Goal: Information Seeking & Learning: Learn about a topic

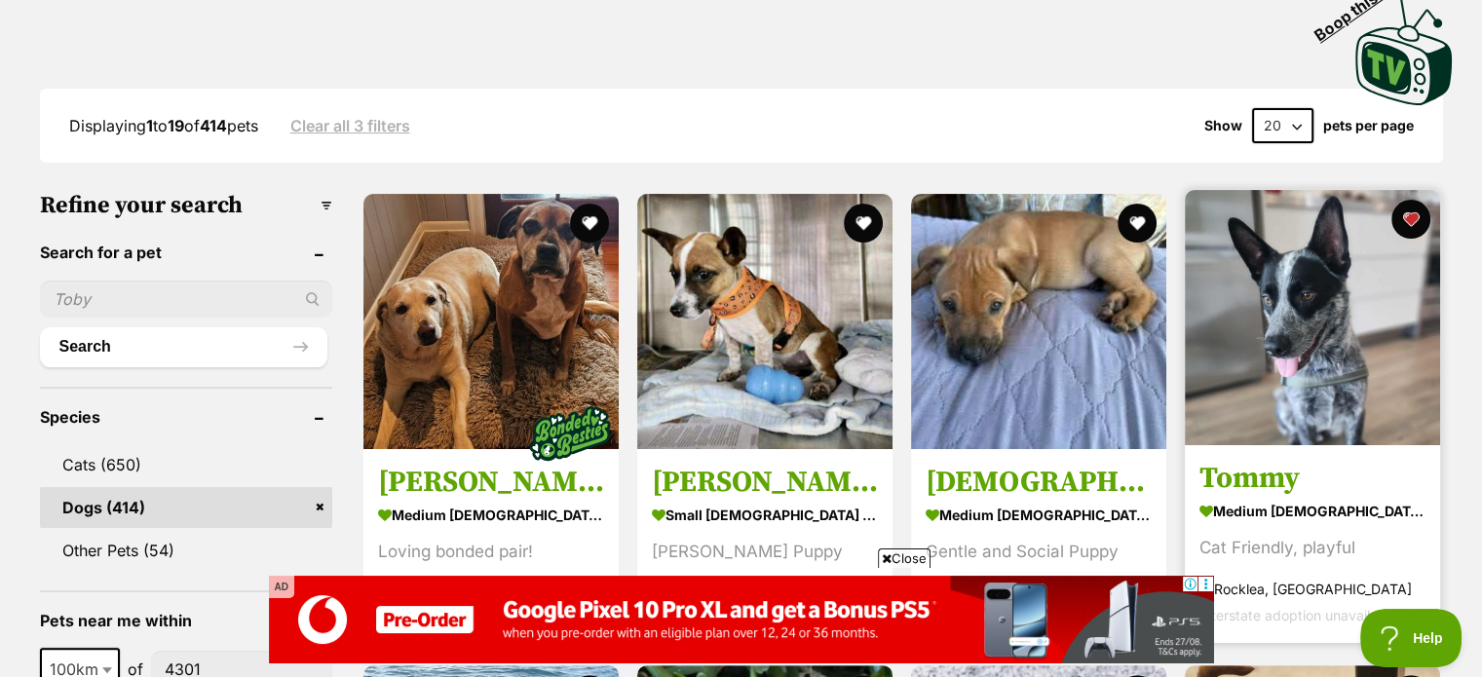
click at [1311, 295] on img at bounding box center [1312, 317] width 255 height 255
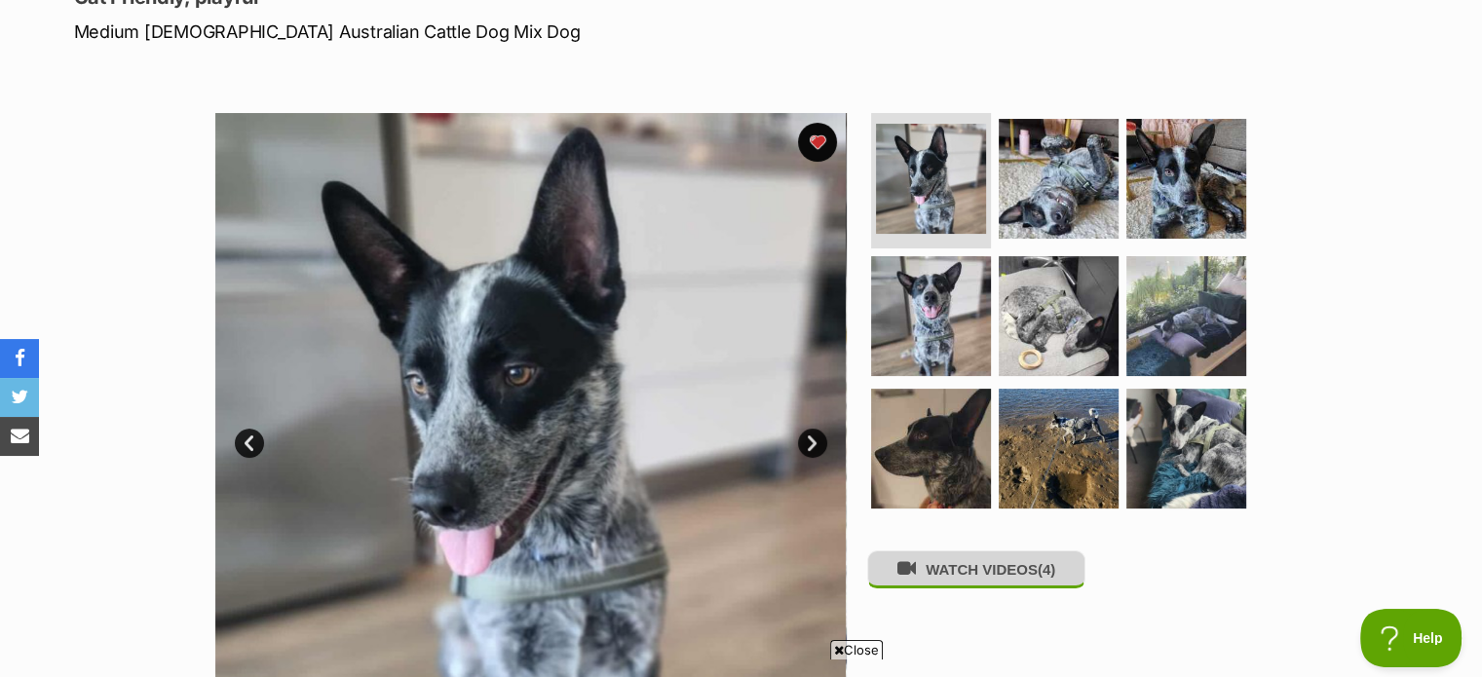
click at [1022, 570] on button "WATCH VIDEOS (4)" at bounding box center [976, 569] width 218 height 38
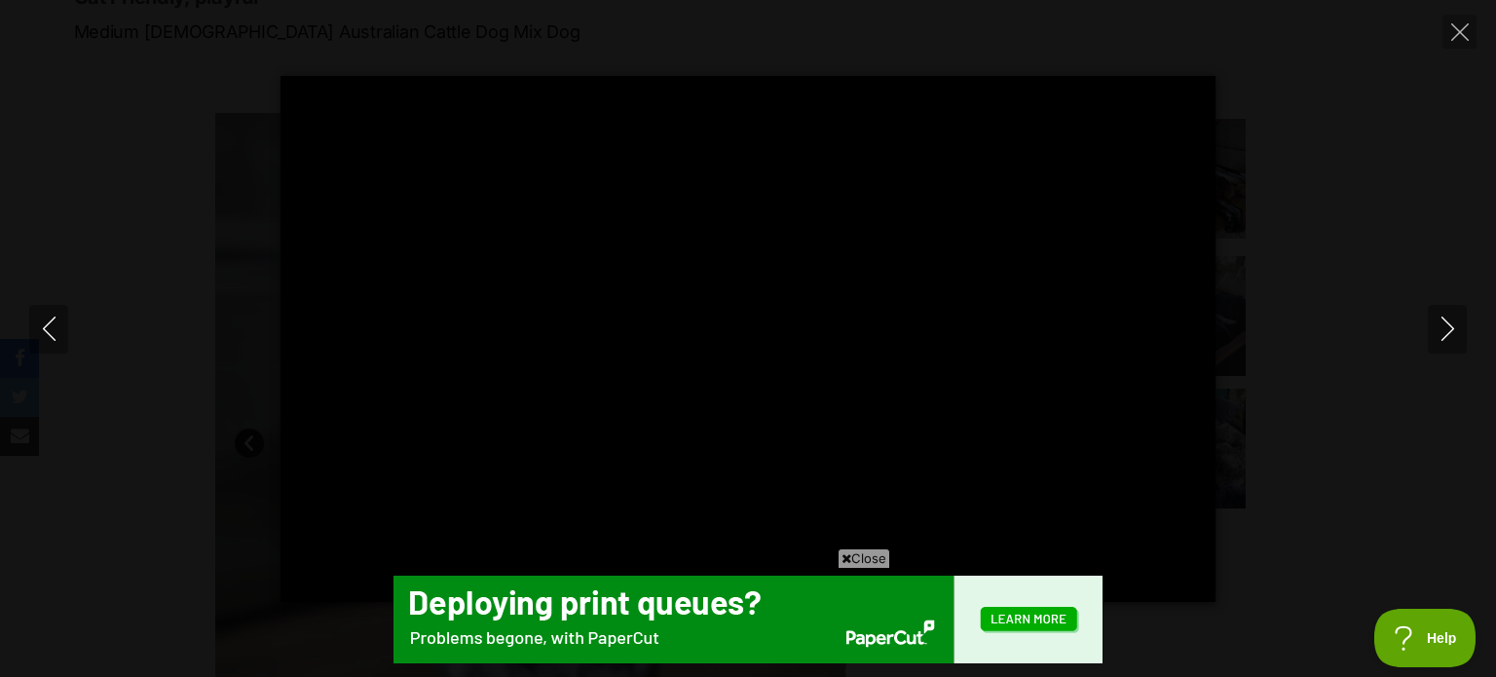
click at [1424, 400] on div "Pause Play % buffered 00:00 00:20 Unmute Mute Disable captions Enable captions …" at bounding box center [748, 339] width 1496 height 526
type input "1.79"
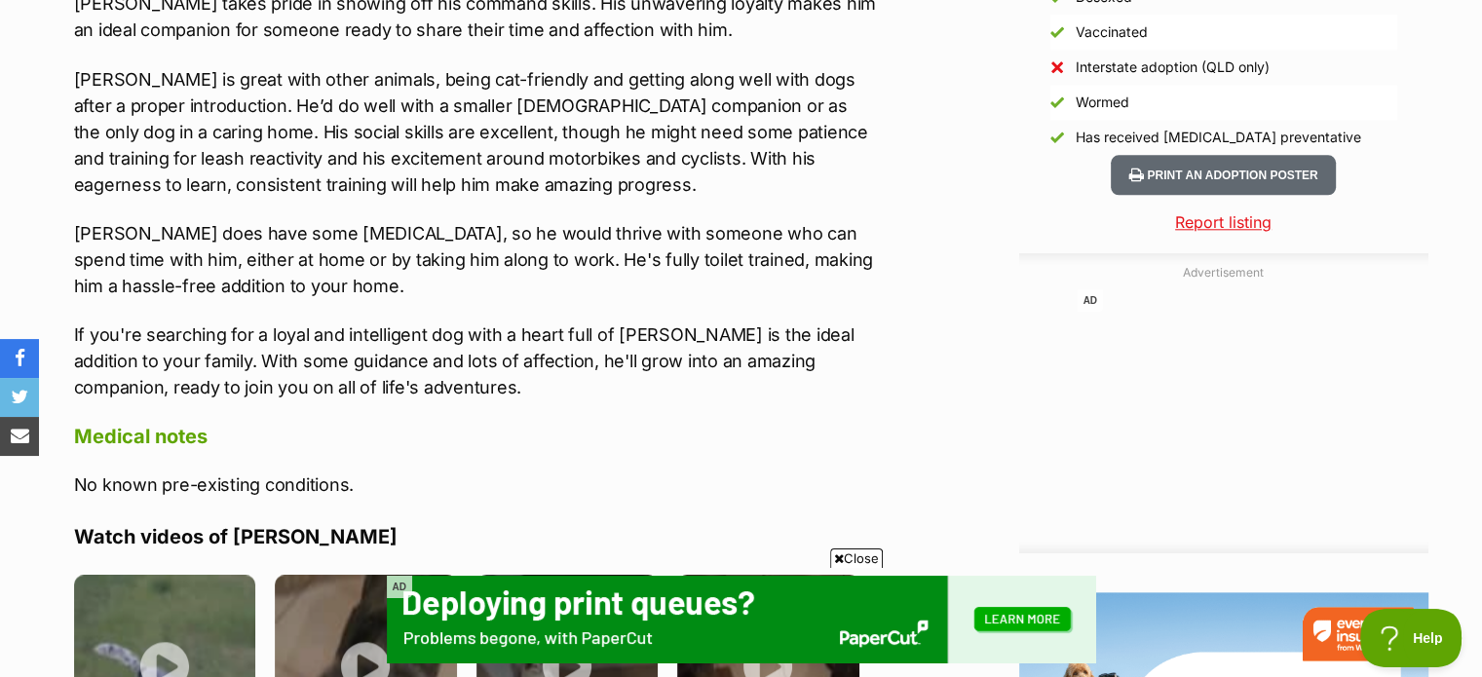
scroll to position [2046, 0]
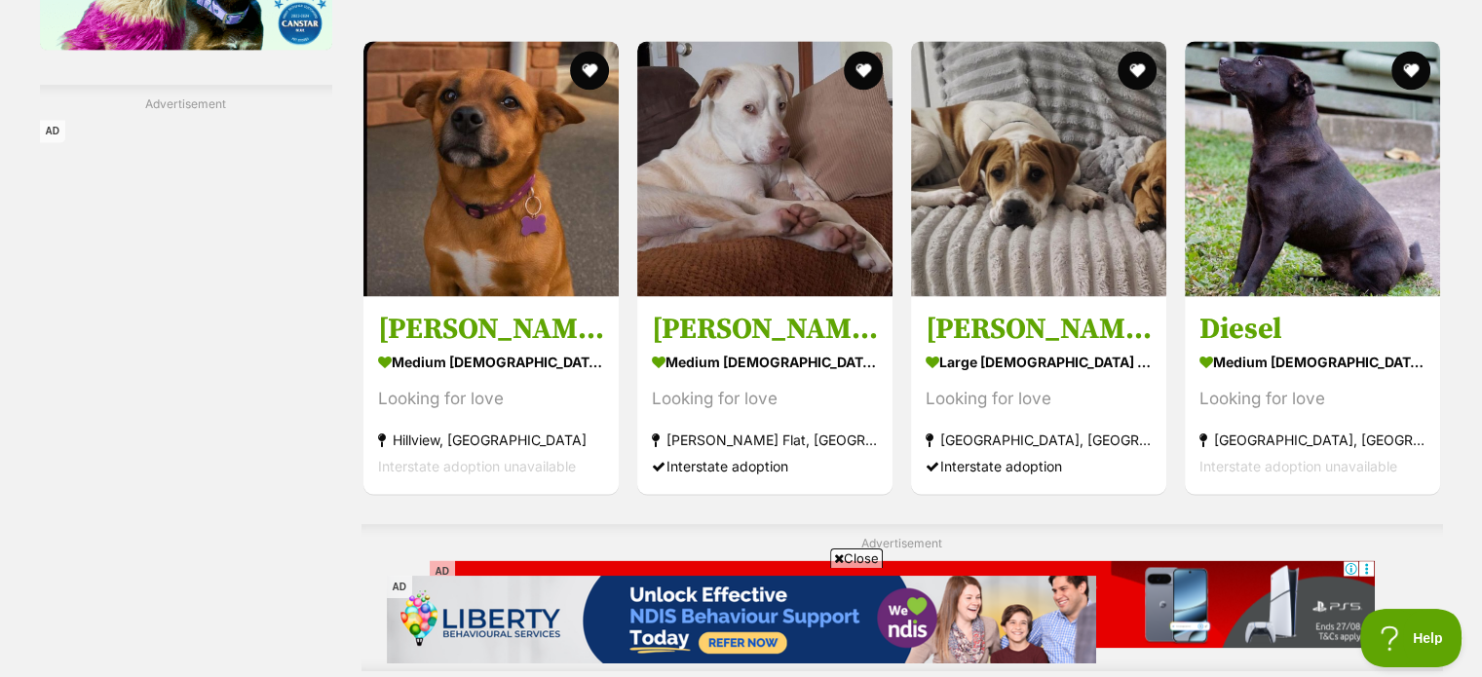
scroll to position [2716, 0]
